Goal: Information Seeking & Learning: Learn about a topic

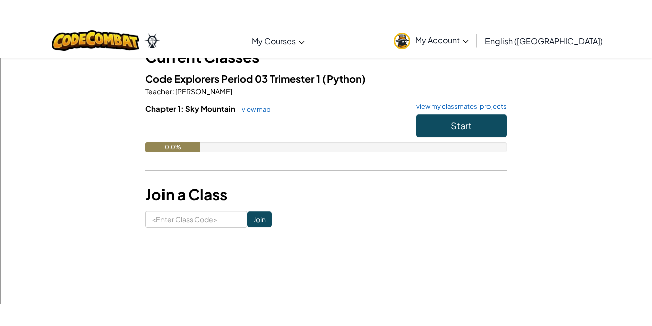
scroll to position [74, 0]
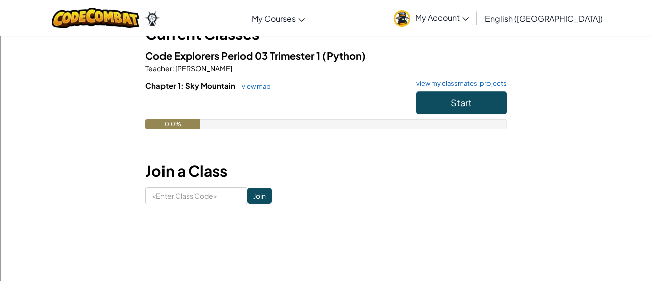
click at [406, 96] on div "Start" at bounding box center [456, 105] width 100 height 28
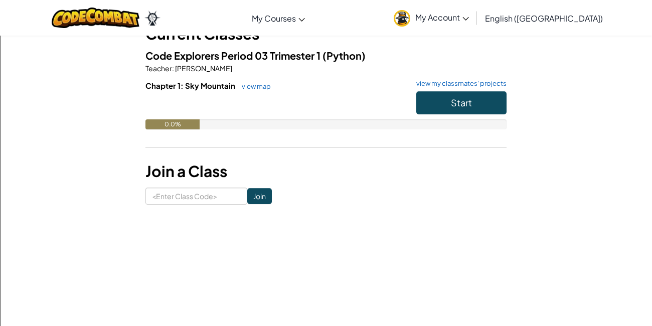
click at [410, 22] on img at bounding box center [401, 18] width 17 height 17
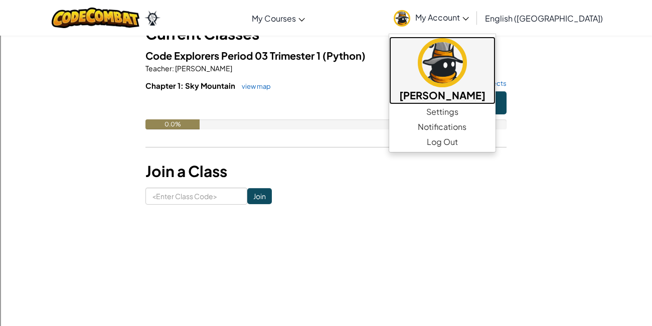
click at [485, 89] on h5 "[PERSON_NAME]" at bounding box center [442, 95] width 86 height 16
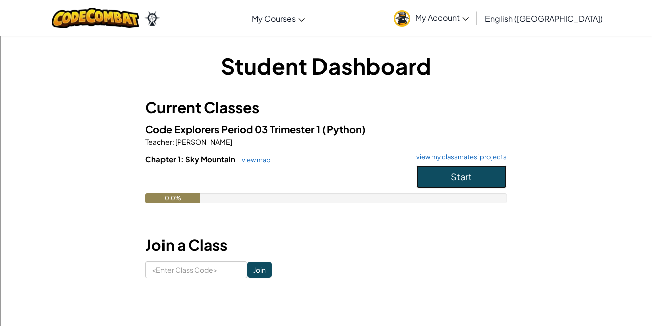
click at [473, 186] on button "Start" at bounding box center [461, 176] width 90 height 23
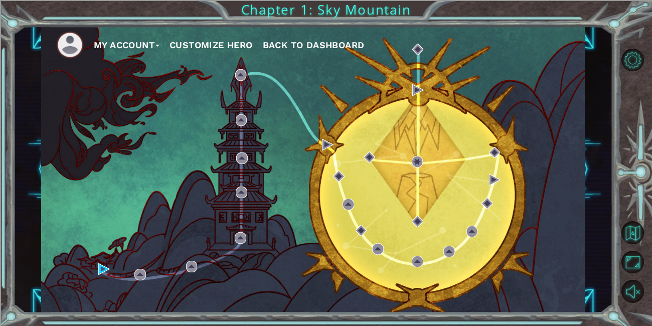
click at [73, 45] on img at bounding box center [70, 45] width 28 height 28
click at [112, 45] on button "My Account" at bounding box center [127, 45] width 66 height 15
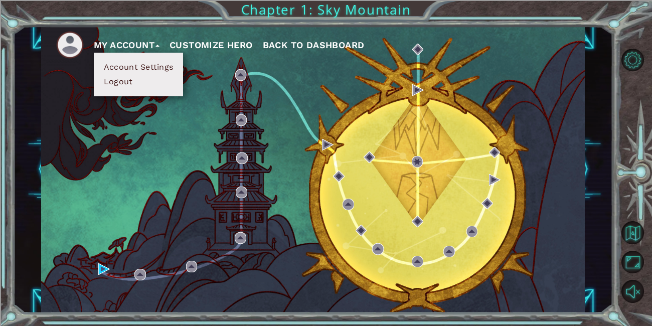
click at [190, 44] on button "Customize Hero" at bounding box center [210, 45] width 83 height 15
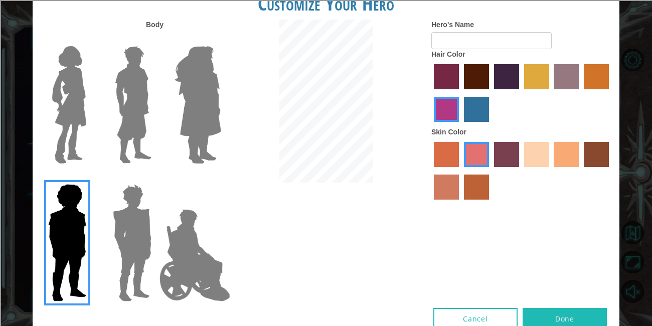
click at [75, 96] on img at bounding box center [69, 104] width 42 height 125
click at [90, 40] on input "Hero Connie" at bounding box center [90, 40] width 0 height 0
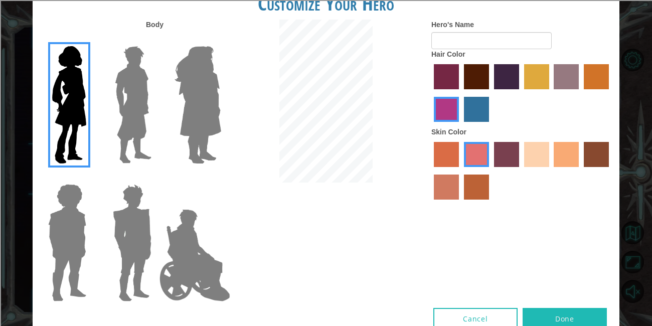
click at [75, 96] on img at bounding box center [69, 104] width 42 height 125
click at [90, 40] on input "Hero Connie" at bounding box center [90, 40] width 0 height 0
click at [143, 116] on img at bounding box center [133, 104] width 45 height 125
click at [155, 40] on input "Hero Lars" at bounding box center [155, 40] width 0 height 0
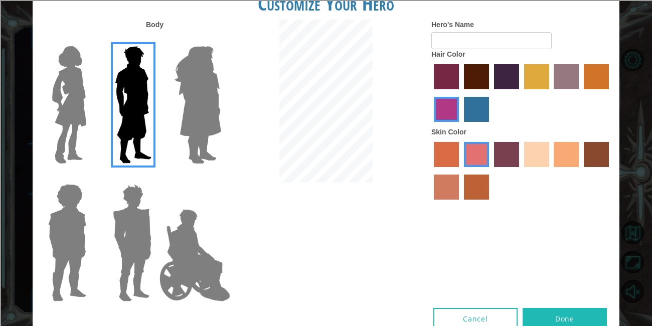
click at [209, 114] on img at bounding box center [197, 104] width 55 height 125
click at [221, 40] on input "Hero Amethyst" at bounding box center [221, 40] width 0 height 0
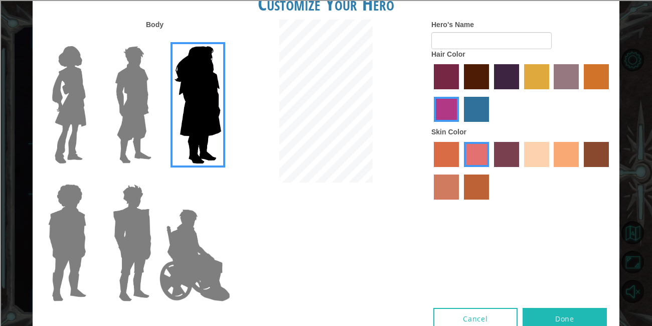
click at [219, 240] on img at bounding box center [194, 255] width 79 height 100
click at [221, 177] on input "Hero Jamie" at bounding box center [221, 177] width 0 height 0
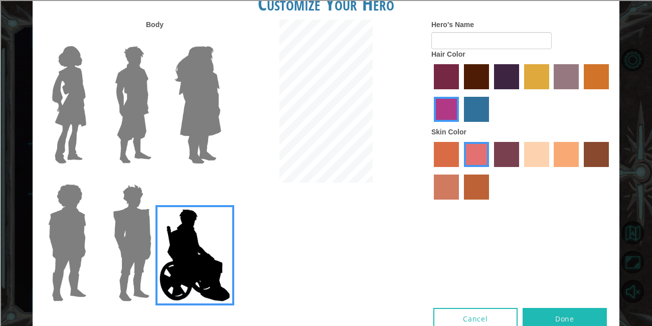
click at [151, 232] on img at bounding box center [132, 242] width 47 height 125
click at [155, 177] on input "Hero Garnet" at bounding box center [155, 177] width 0 height 0
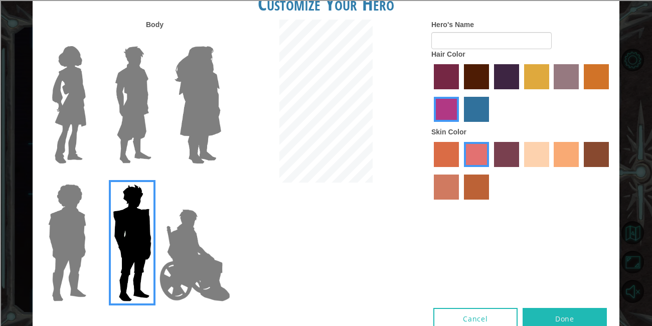
click at [87, 235] on img at bounding box center [67, 242] width 46 height 125
click at [90, 177] on input "Hero Steven" at bounding box center [90, 177] width 0 height 0
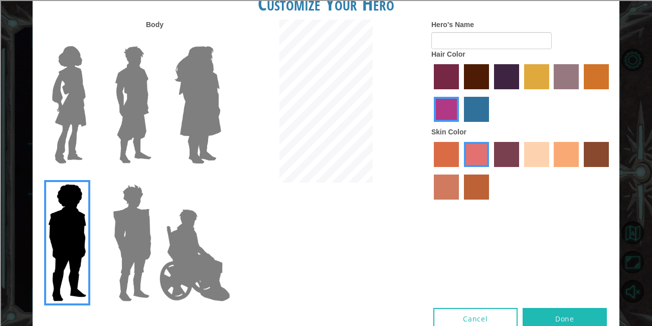
click at [92, 121] on div at bounding box center [65, 101] width 65 height 138
click at [80, 116] on img at bounding box center [69, 104] width 42 height 125
click at [90, 40] on input "Hero Connie" at bounding box center [90, 40] width 0 height 0
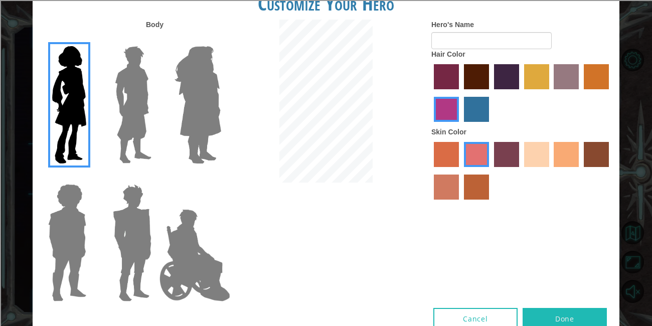
click at [163, 113] on div at bounding box center [195, 101] width 65 height 138
click at [188, 113] on img at bounding box center [197, 104] width 55 height 125
click at [221, 40] on input "Hero Amethyst" at bounding box center [221, 40] width 0 height 0
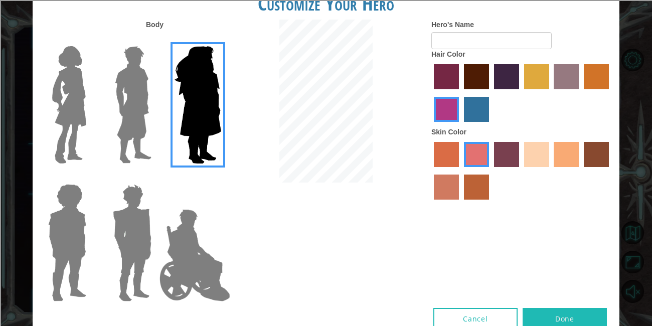
click at [63, 97] on img at bounding box center [69, 104] width 42 height 125
click at [90, 40] on input "Hero Connie" at bounding box center [90, 40] width 0 height 0
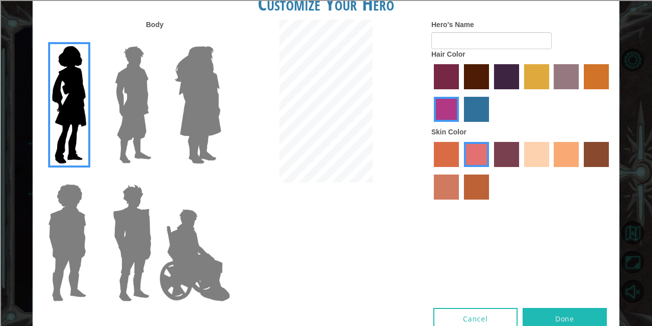
click at [466, 110] on label "lachmara hair color" at bounding box center [476, 109] width 25 height 25
click at [460, 125] on input "lachmara hair color" at bounding box center [460, 125] width 0 height 0
click at [445, 75] on label "paprika hair color" at bounding box center [446, 76] width 25 height 25
click at [430, 93] on input "paprika hair color" at bounding box center [430, 93] width 0 height 0
click at [444, 99] on label "medium red violet hair color" at bounding box center [446, 109] width 25 height 25
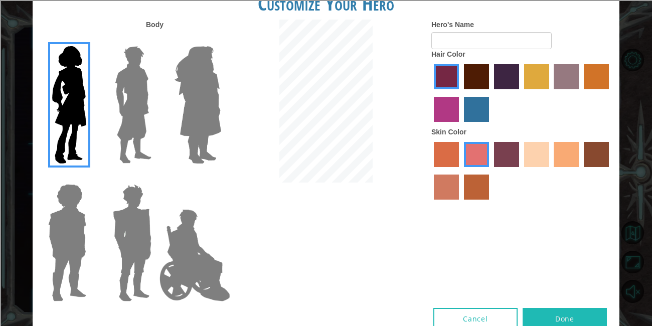
click at [610, 93] on input "medium red violet hair color" at bounding box center [610, 93] width 0 height 0
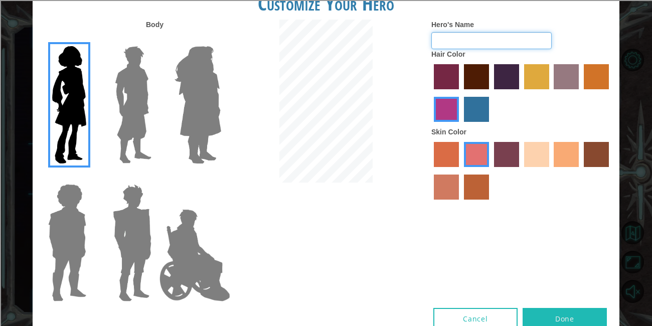
click at [484, 41] on input "Hero's Name" at bounding box center [491, 40] width 120 height 17
click at [530, 161] on label "sandy beach skin color" at bounding box center [536, 154] width 25 height 25
click at [520, 170] on input "sandy beach skin color" at bounding box center [520, 170] width 0 height 0
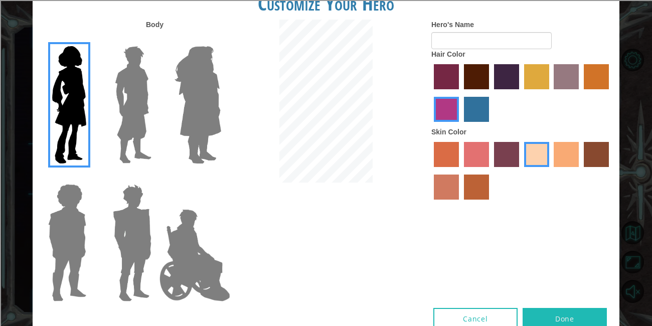
click at [553, 162] on div at bounding box center [521, 171] width 180 height 65
click at [561, 158] on label "tacao skin color" at bounding box center [565, 154] width 25 height 25
click at [550, 170] on input "tacao skin color" at bounding box center [550, 170] width 0 height 0
click at [546, 155] on label "sandy beach skin color" at bounding box center [536, 154] width 25 height 25
click at [520, 170] on input "sandy beach skin color" at bounding box center [520, 170] width 0 height 0
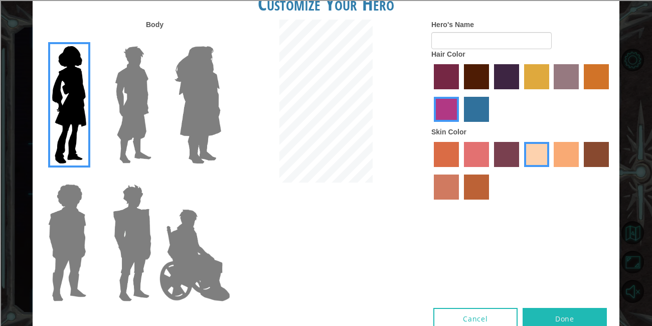
click at [566, 151] on label "tacao skin color" at bounding box center [565, 154] width 25 height 25
click at [550, 170] on input "tacao skin color" at bounding box center [550, 170] width 0 height 0
click at [220, 86] on img at bounding box center [197, 104] width 55 height 125
click at [221, 40] on input "Hero Amethyst" at bounding box center [221, 40] width 0 height 0
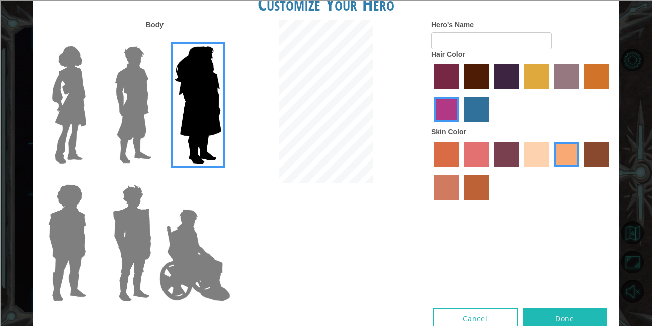
click at [220, 86] on img at bounding box center [197, 104] width 55 height 125
click at [221, 40] on input "Hero Amethyst" at bounding box center [221, 40] width 0 height 0
click at [177, 229] on img at bounding box center [194, 255] width 79 height 100
click at [221, 177] on input "Hero Jamie" at bounding box center [221, 177] width 0 height 0
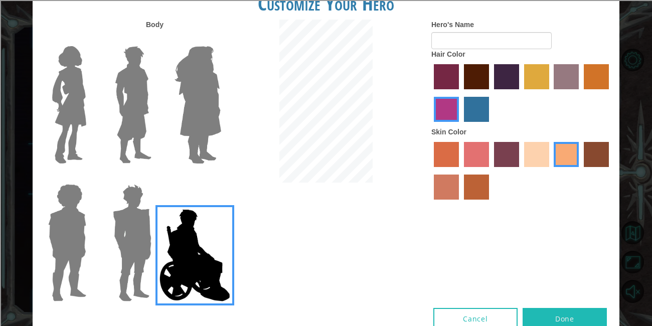
click at [148, 232] on img at bounding box center [132, 242] width 47 height 125
click at [155, 177] on input "Hero Garnet" at bounding box center [155, 177] width 0 height 0
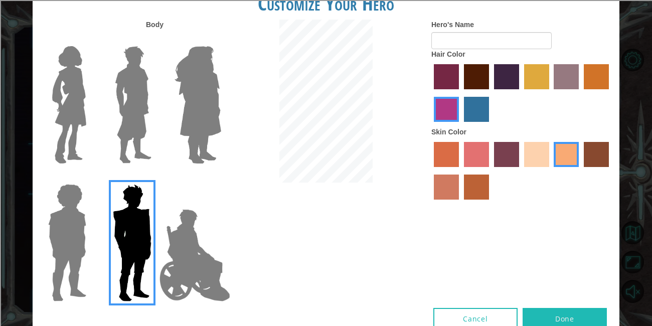
click at [94, 232] on div at bounding box center [65, 239] width 65 height 138
click at [87, 231] on img at bounding box center [67, 242] width 46 height 125
click at [90, 177] on input "Hero Steven" at bounding box center [90, 177] width 0 height 0
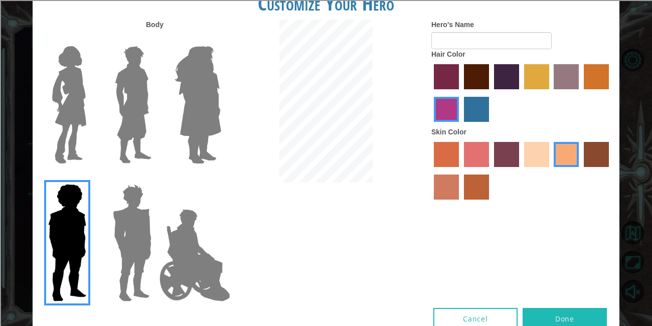
click at [202, 118] on img at bounding box center [197, 104] width 55 height 125
click at [221, 40] on input "Hero Amethyst" at bounding box center [221, 40] width 0 height 0
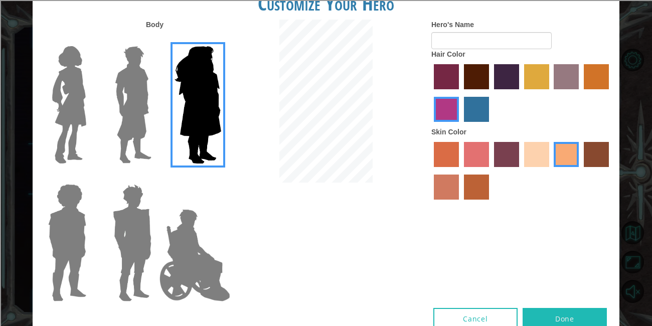
click at [87, 136] on img at bounding box center [69, 104] width 42 height 125
click at [90, 40] on input "Hero Connie" at bounding box center [90, 40] width 0 height 0
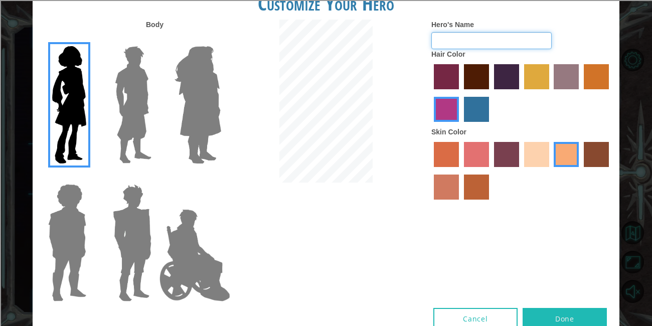
click at [471, 44] on input "Hero's Name" at bounding box center [491, 40] width 120 height 17
type input "[PERSON_NAME]"
click at [538, 163] on label "sandy beach skin color" at bounding box center [536, 154] width 25 height 25
click at [520, 170] on input "sandy beach skin color" at bounding box center [520, 170] width 0 height 0
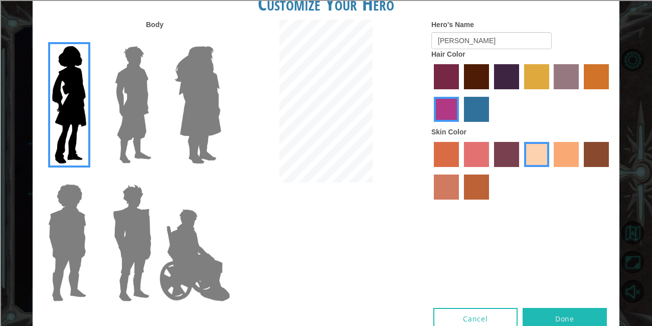
click at [580, 321] on button "Done" at bounding box center [564, 319] width 84 height 23
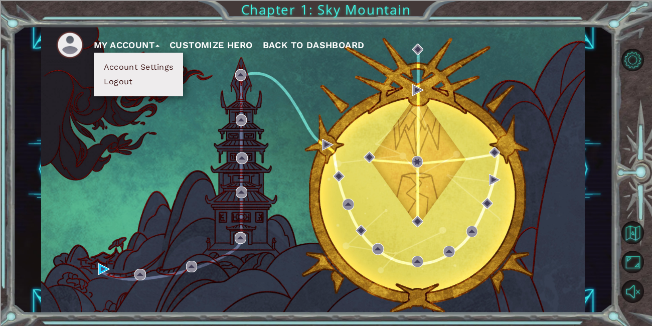
click at [169, 159] on div "My Account Account Settings Logout Customize Hero Back to Dashboard" at bounding box center [312, 169] width 543 height 287
click at [68, 119] on div "My Account Account Settings Logout Customize Hero Back to Dashboard" at bounding box center [312, 169] width 543 height 287
click at [117, 38] on button "My Account" at bounding box center [127, 45] width 66 height 15
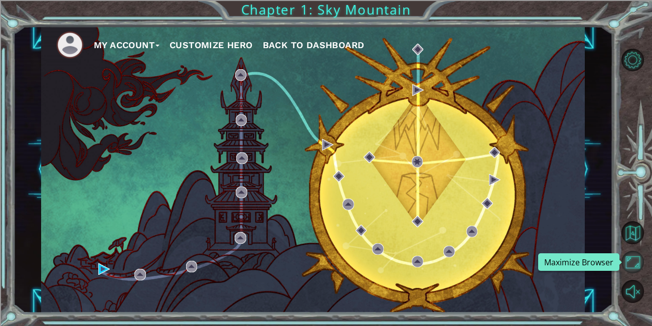
click at [638, 269] on button "Maximize Browser" at bounding box center [632, 262] width 23 height 23
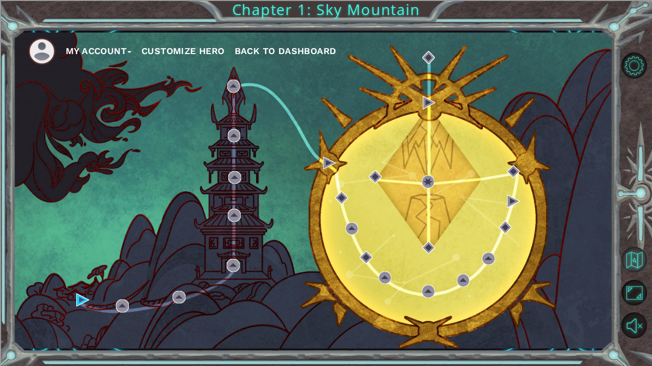
click at [636, 264] on button "Back to Map" at bounding box center [634, 260] width 26 height 26
click at [194, 47] on button "Customize Hero" at bounding box center [182, 51] width 83 height 15
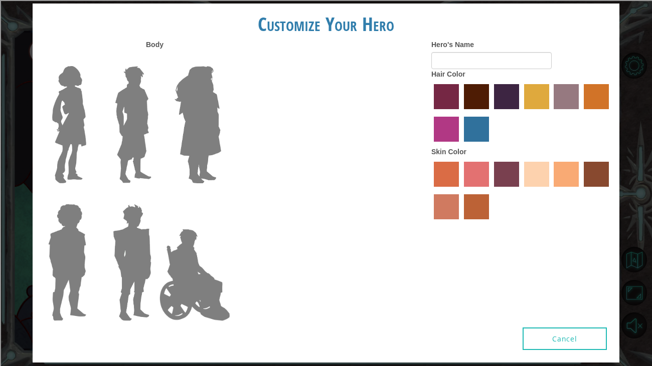
type input "[PERSON_NAME]"
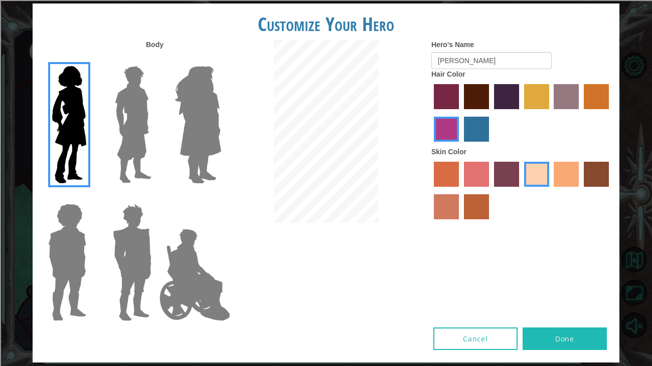
click at [562, 325] on button "Done" at bounding box center [564, 339] width 84 height 23
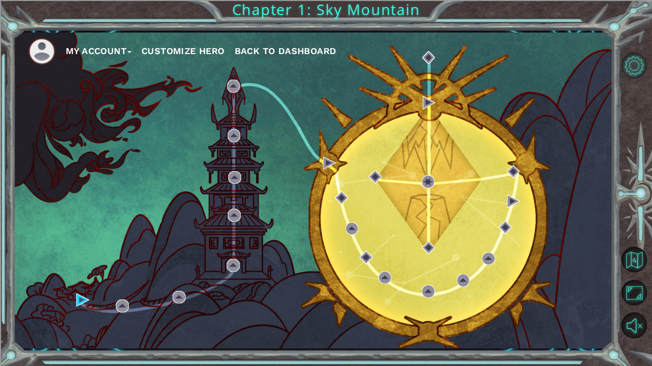
click at [632, 58] on button "Level Options" at bounding box center [634, 66] width 26 height 26
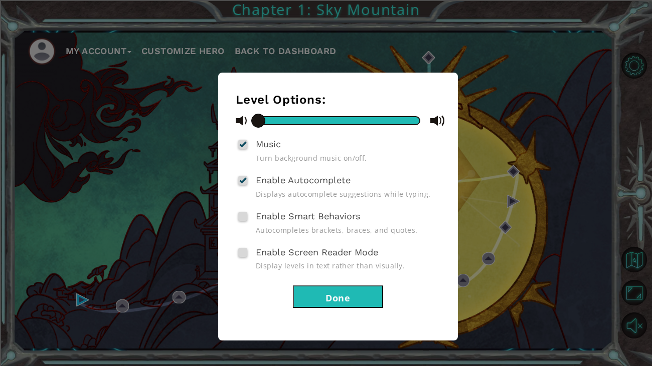
click at [578, 169] on div "Level Options: Music Turn background music on/off. Enable Autocomplete Displays…" at bounding box center [326, 183] width 652 height 366
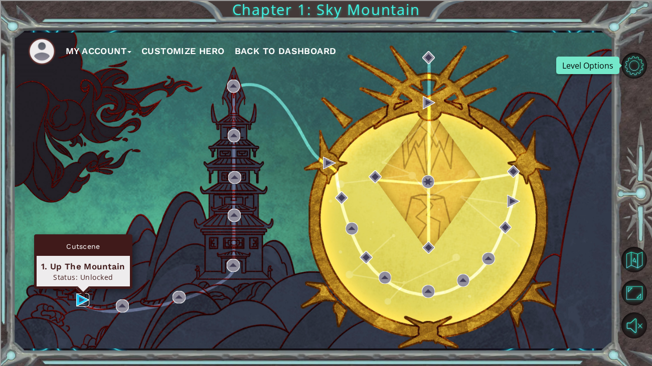
click at [80, 300] on img at bounding box center [82, 300] width 13 height 13
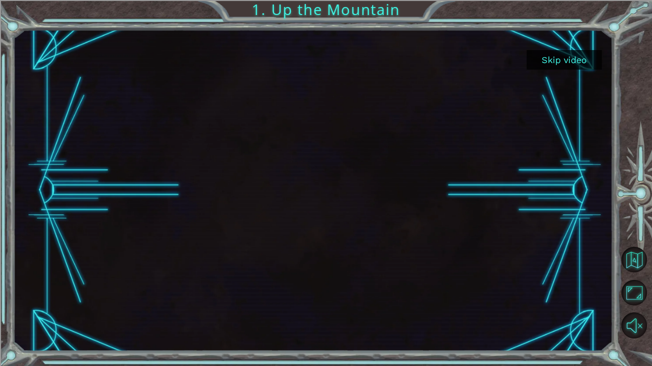
click at [0, 269] on div "Skip video 1. Up the Mountain" at bounding box center [326, 183] width 652 height 366
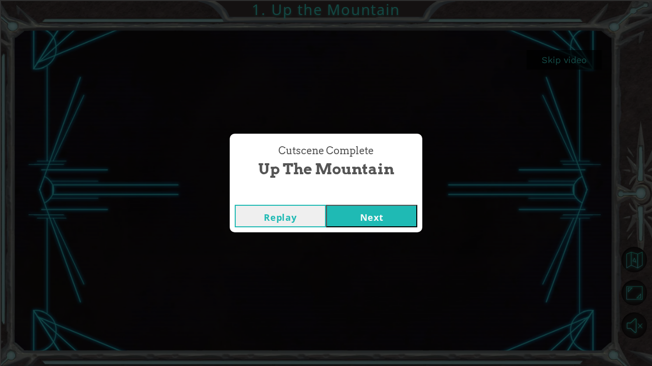
click at [344, 222] on button "Next" at bounding box center [371, 216] width 91 height 23
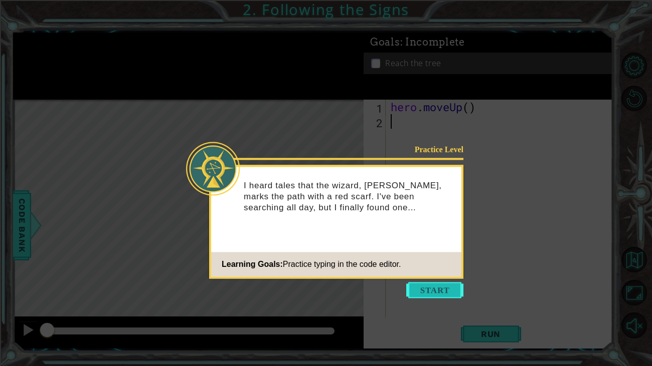
click at [441, 287] on button "Start" at bounding box center [434, 290] width 57 height 16
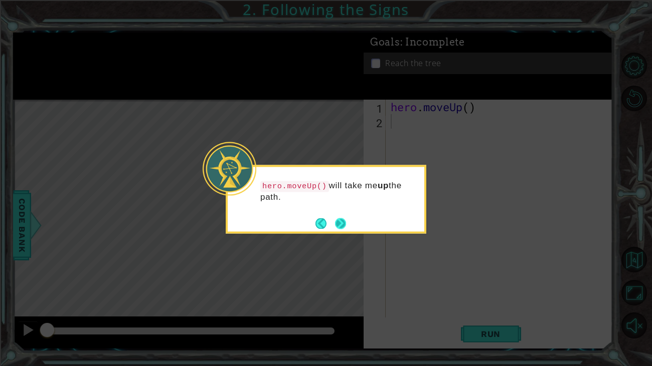
click at [335, 223] on button "Next" at bounding box center [340, 223] width 11 height 11
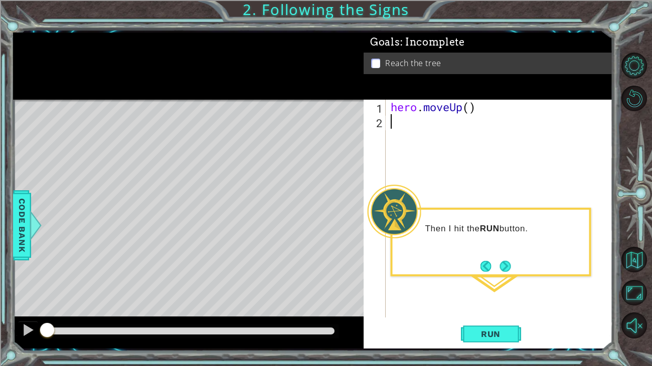
click at [470, 107] on div "hero . moveUp ( )" at bounding box center [501, 223] width 227 height 247
type textarea "hero.moveUp(2)"
click at [498, 325] on span "Run" at bounding box center [491, 334] width 40 height 10
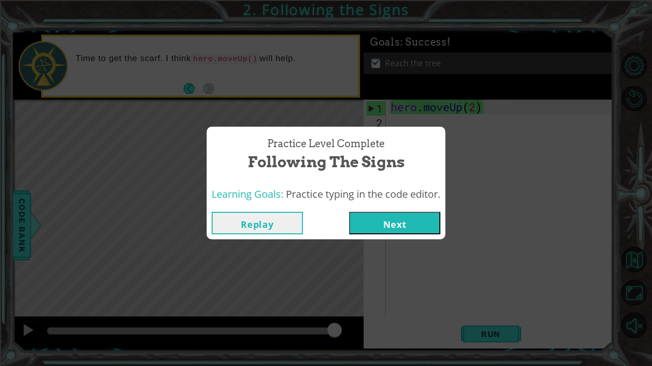
click at [384, 220] on button "Next" at bounding box center [394, 223] width 91 height 23
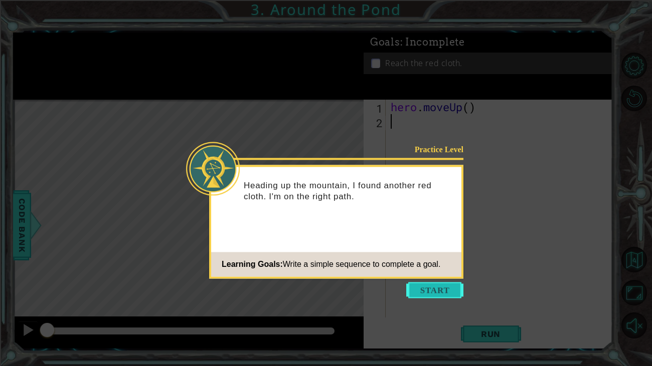
click at [441, 287] on button "Start" at bounding box center [434, 290] width 57 height 16
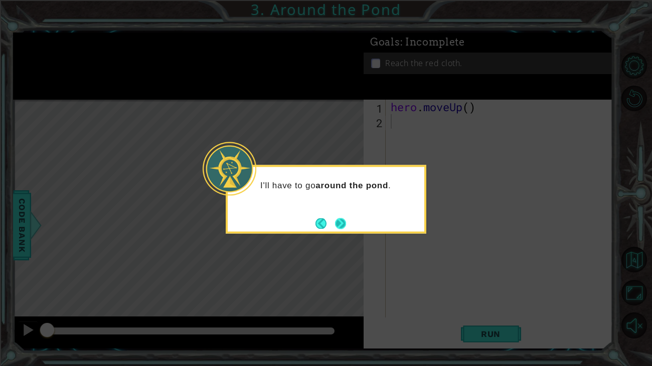
click at [338, 228] on button "Next" at bounding box center [340, 223] width 11 height 11
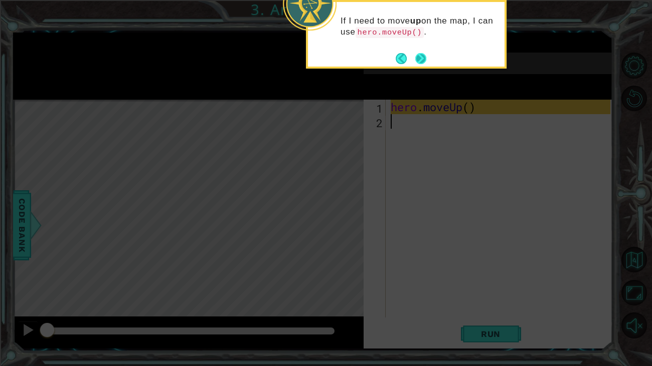
click at [419, 60] on button "Next" at bounding box center [420, 58] width 11 height 11
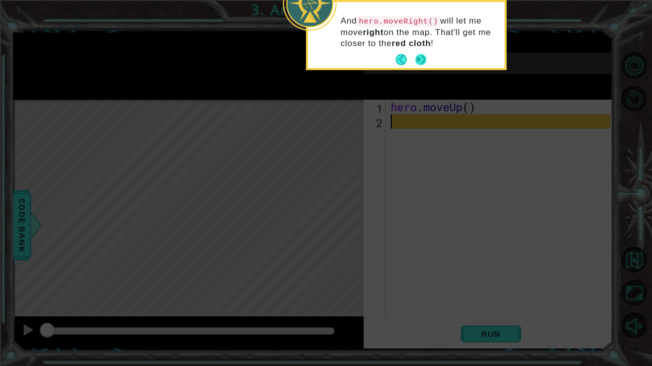
click at [415, 58] on button "Next" at bounding box center [421, 60] width 12 height 12
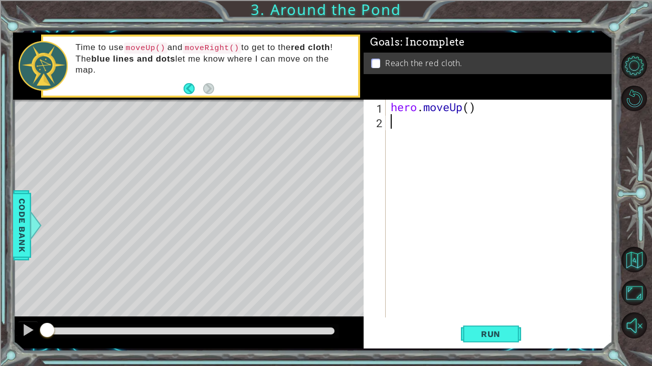
click at [469, 106] on div "hero . moveUp ( )" at bounding box center [501, 223] width 227 height 247
type textarea "hero.moveUp(1)"
click at [405, 130] on div "hero . moveUp ( 1 )" at bounding box center [501, 223] width 227 height 247
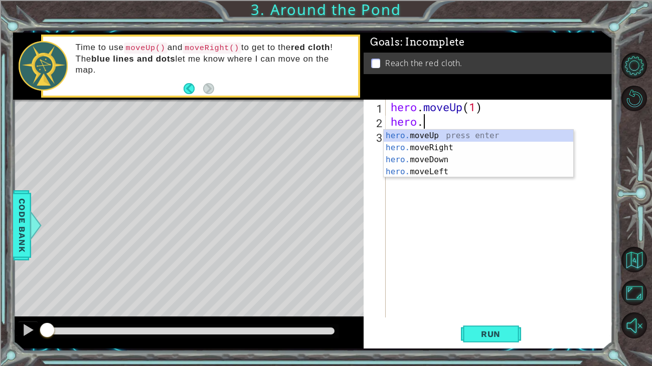
scroll to position [0, 1]
type textarea "hero.move"
click at [466, 151] on div "hero.move Up press enter hero.move Right press enter hero.move Down press enter…" at bounding box center [477, 166] width 189 height 72
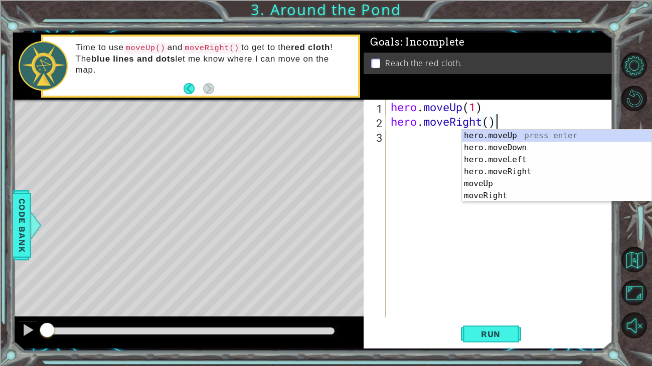
click at [487, 124] on div "hero . moveUp ( 1 ) hero . moveRight ( )" at bounding box center [501, 223] width 227 height 247
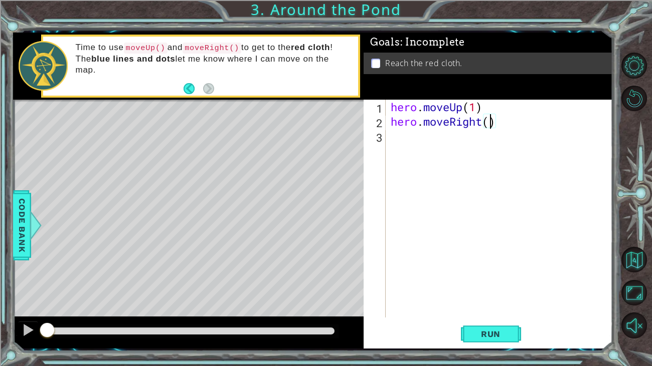
scroll to position [0, 5]
click at [476, 107] on div "hero . moveUp ( 1 ) hero . moveRight ( 1 )" at bounding box center [501, 223] width 227 height 247
type textarea "hero.moveUp(2)"
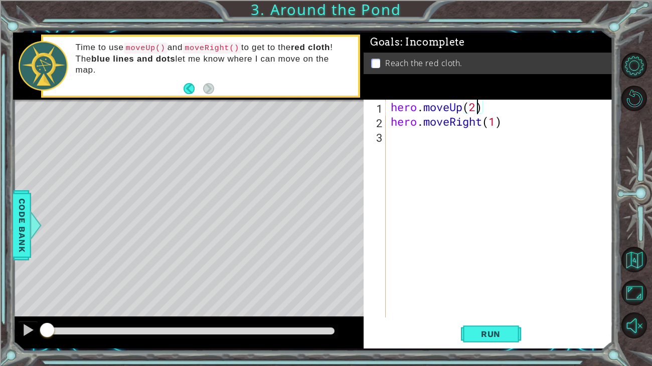
click at [419, 135] on div "hero . moveUp ( 2 ) hero . moveRight ( 1 )" at bounding box center [501, 223] width 227 height 247
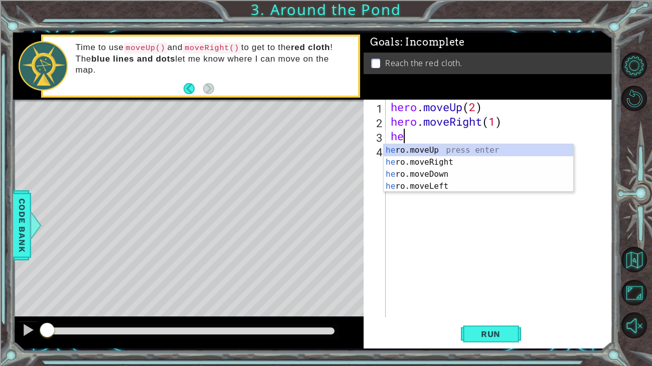
type textarea "her"
click at [477, 147] on div "her o.moveUp press enter her o.moveRight press enter her o.moveDown press enter…" at bounding box center [477, 180] width 189 height 72
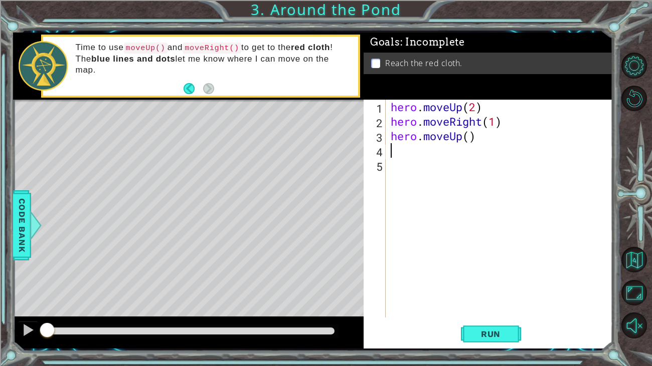
click at [469, 140] on div "hero . moveUp ( 2 ) hero . moveRight ( 1 ) hero . moveUp ( )" at bounding box center [501, 223] width 227 height 247
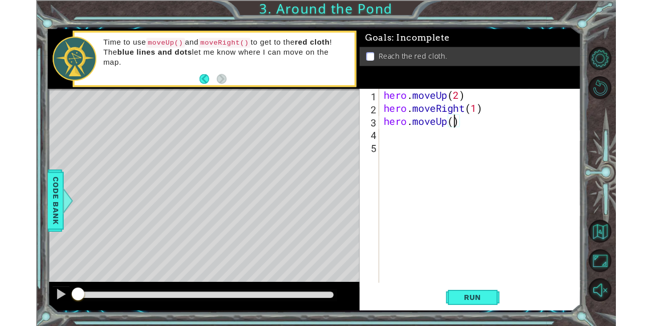
scroll to position [0, 4]
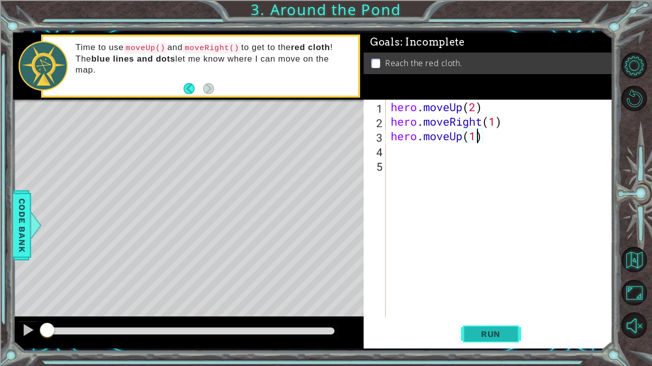
type textarea "hero.moveUp(1)"
click at [487, 325] on span "Run" at bounding box center [491, 334] width 40 height 10
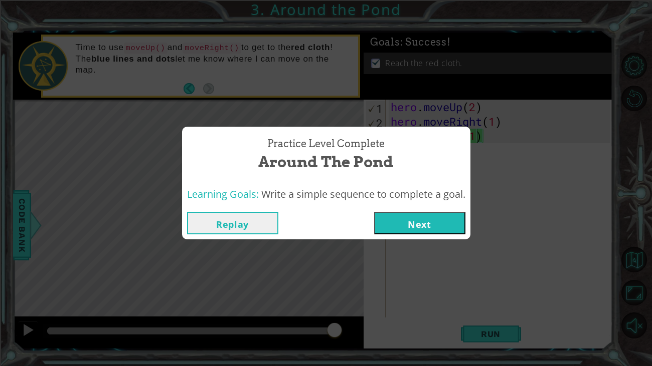
click at [394, 215] on button "Next" at bounding box center [419, 223] width 91 height 23
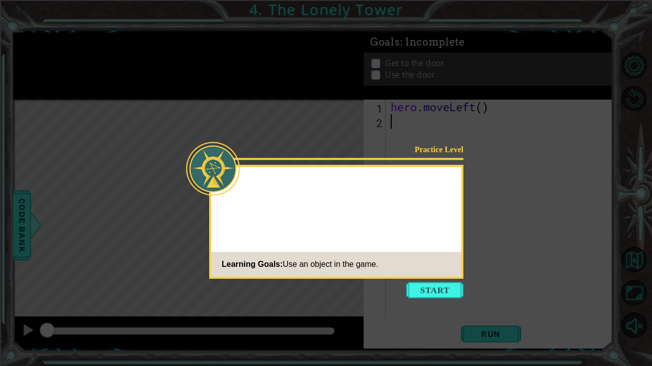
click at [378, 221] on div "Practice Level Learning Goals: Use an object in the game." at bounding box center [336, 222] width 254 height 114
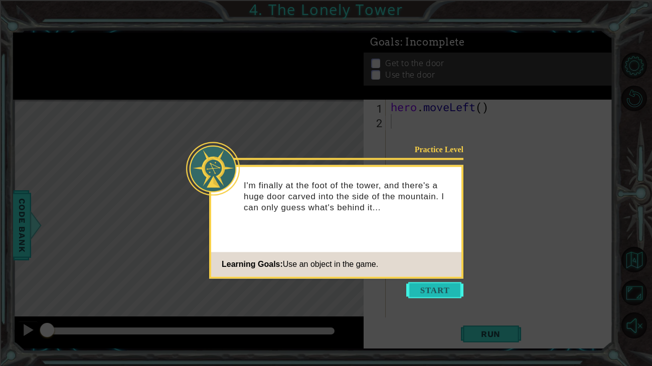
click at [417, 287] on button "Start" at bounding box center [434, 290] width 57 height 16
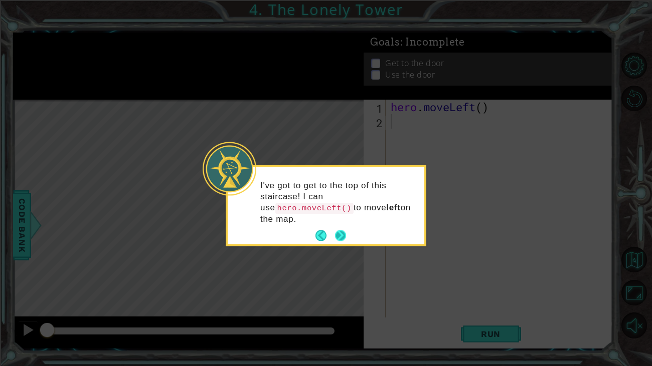
click at [338, 229] on footer at bounding box center [330, 236] width 31 height 15
click at [338, 232] on button "Next" at bounding box center [340, 236] width 11 height 11
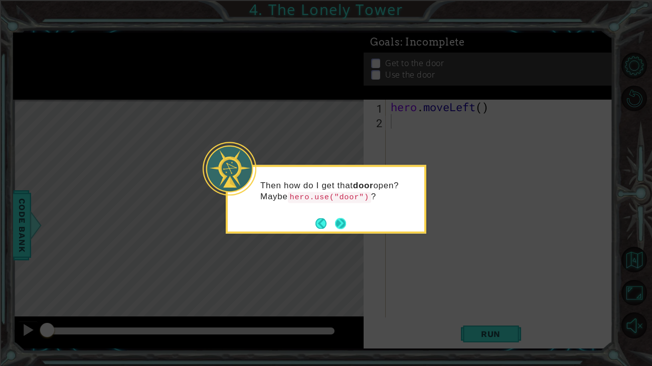
click at [340, 219] on button "Next" at bounding box center [340, 223] width 11 height 11
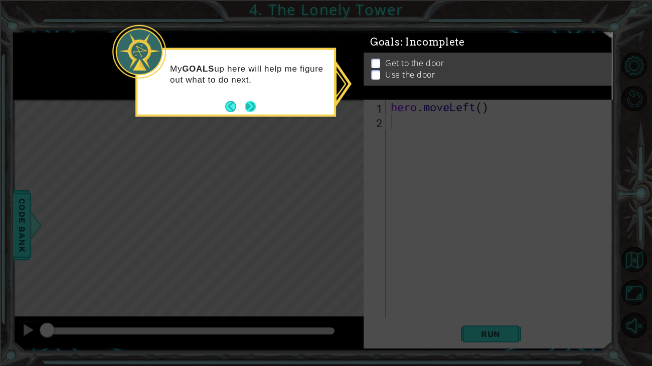
click at [250, 106] on button "Next" at bounding box center [250, 106] width 11 height 11
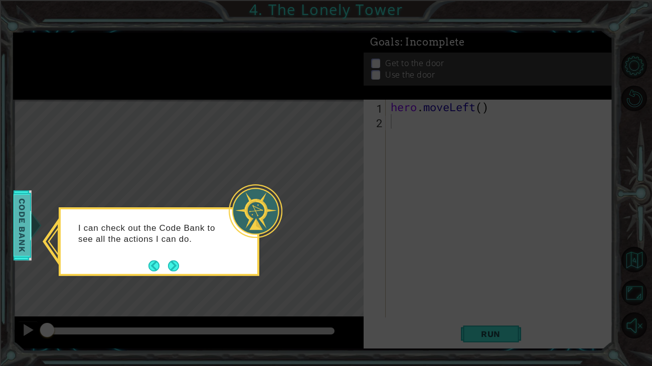
click at [27, 236] on span "Code Bank" at bounding box center [19, 225] width 16 height 61
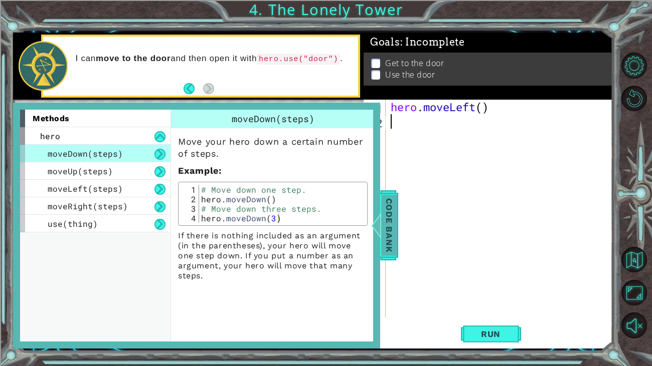
click at [383, 221] on span "Code Bank" at bounding box center [388, 225] width 16 height 61
